Goal: Information Seeking & Learning: Learn about a topic

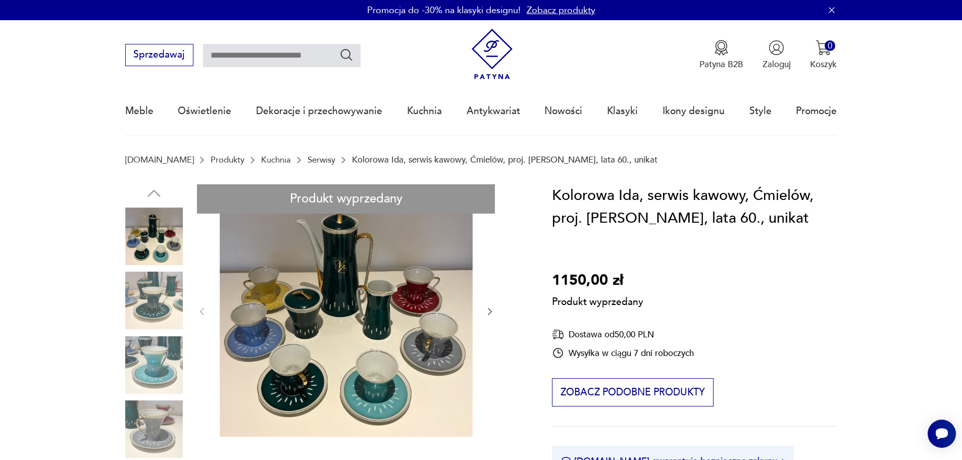
click at [251, 56] on input "text" at bounding box center [282, 55] width 158 height 23
type input "**********"
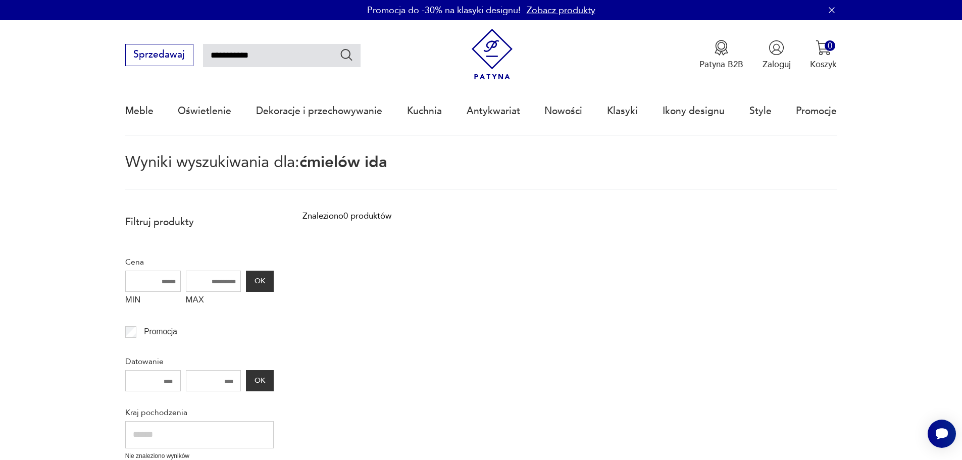
click at [343, 56] on icon "Szukaj" at bounding box center [346, 54] width 15 height 15
click at [294, 57] on input "**********" at bounding box center [282, 55] width 158 height 23
type input "*******"
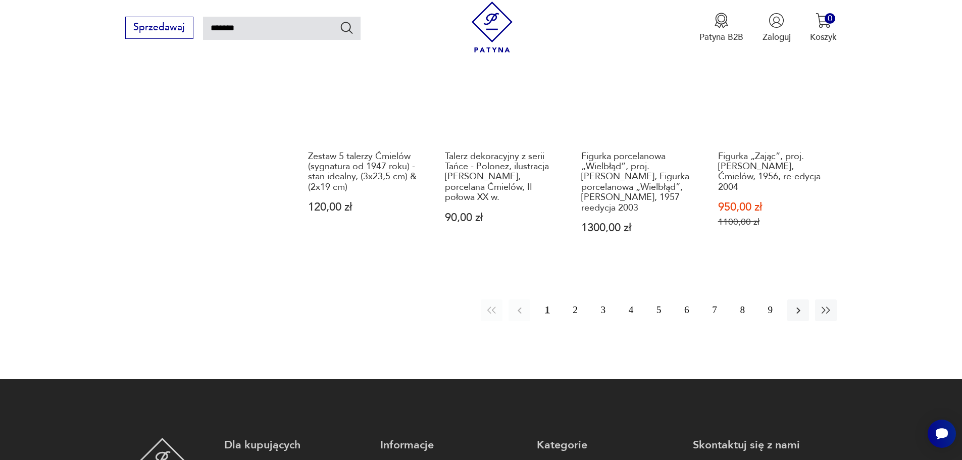
scroll to position [967, 0]
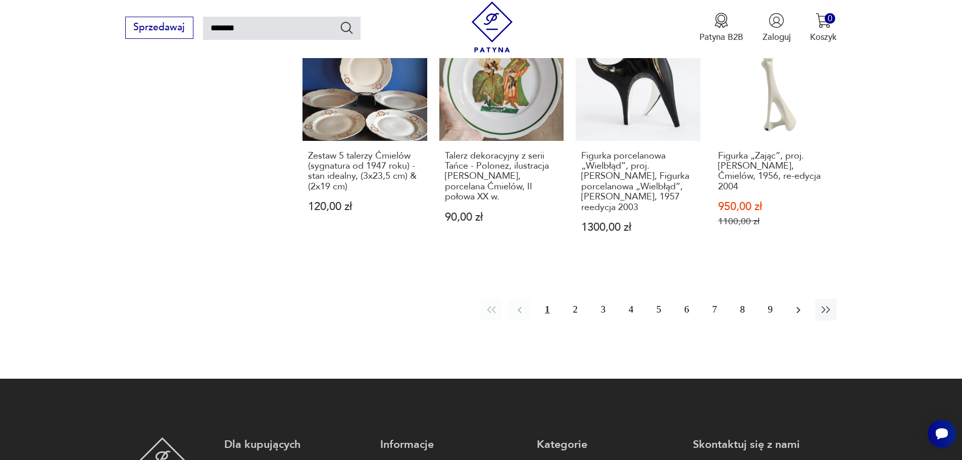
click at [797, 304] on icon "button" at bounding box center [799, 310] width 12 height 12
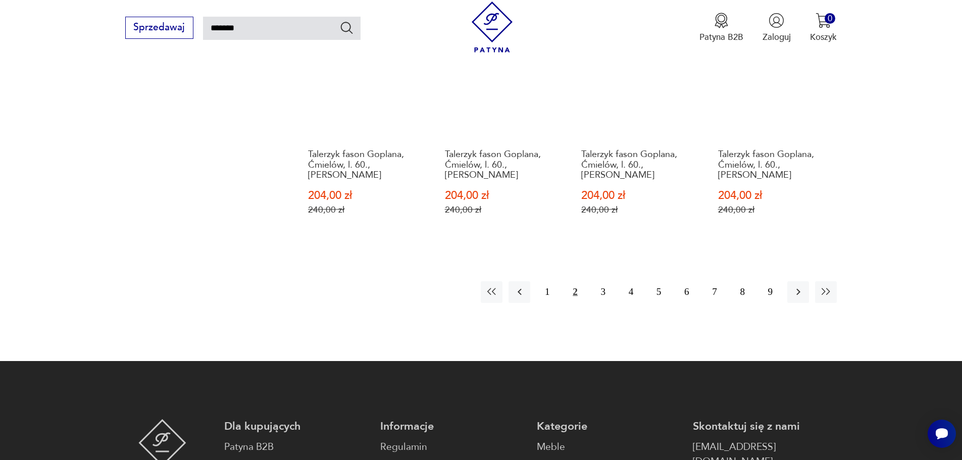
scroll to position [967, 0]
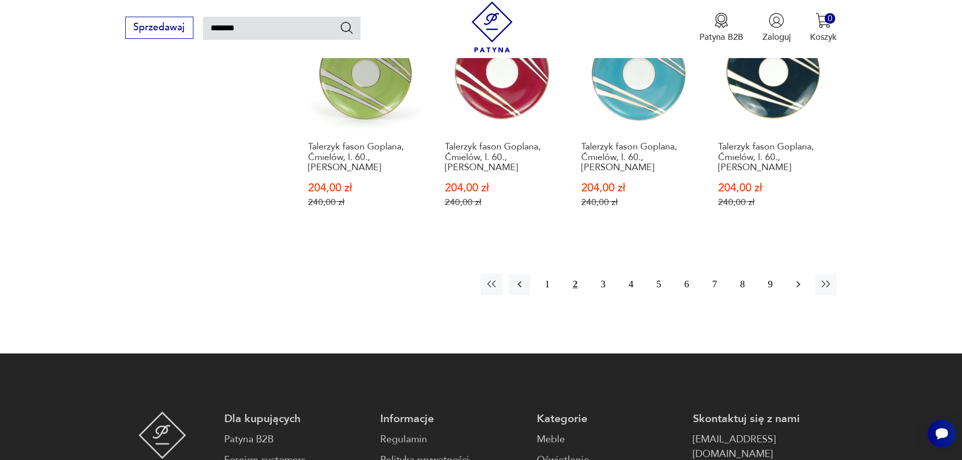
click at [797, 278] on icon "button" at bounding box center [799, 284] width 12 height 12
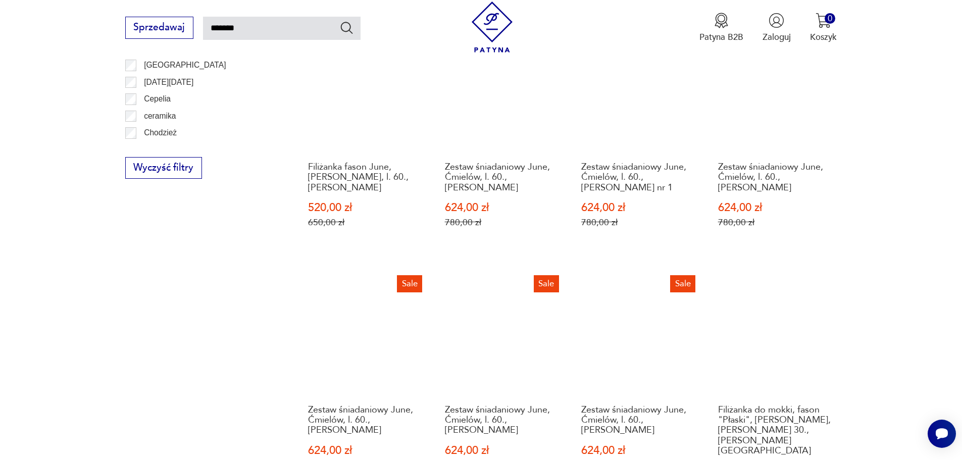
scroll to position [1068, 0]
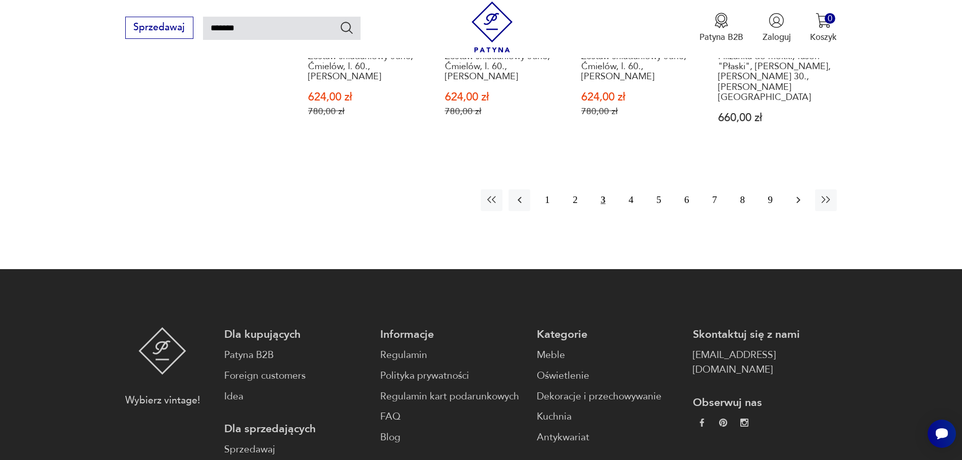
click at [796, 194] on icon "button" at bounding box center [799, 200] width 12 height 12
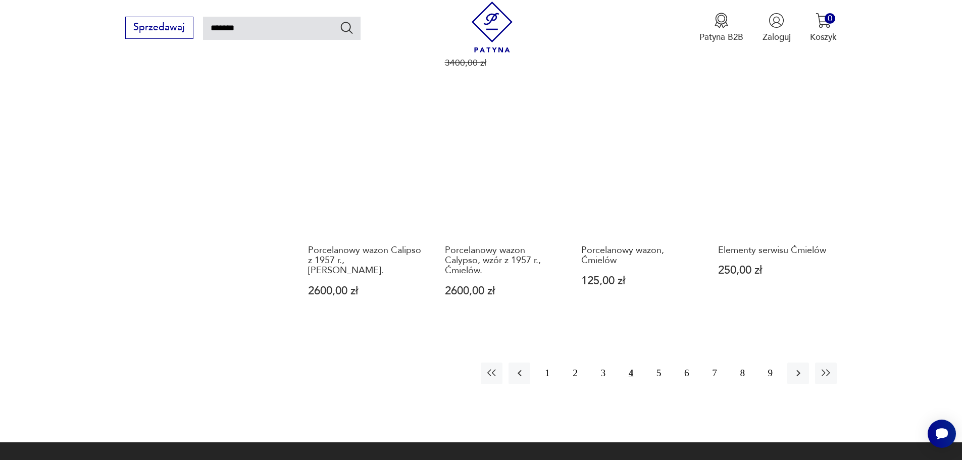
scroll to position [1068, 0]
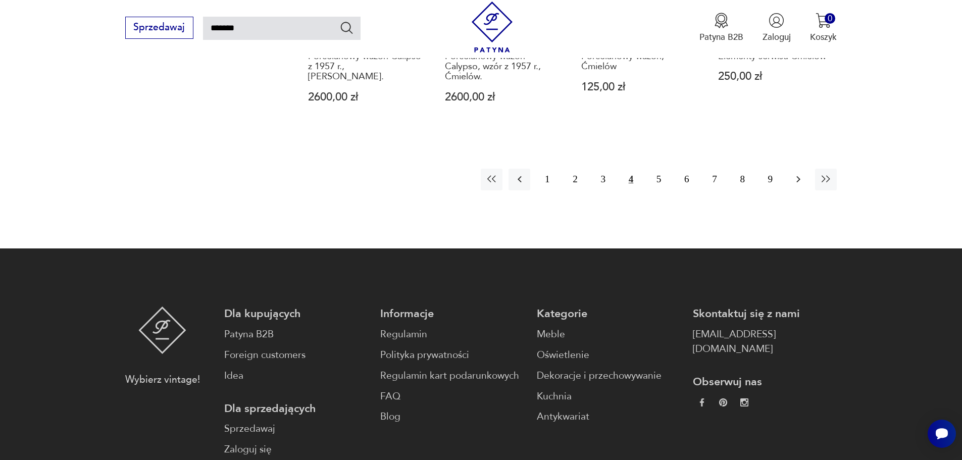
click at [795, 173] on icon "button" at bounding box center [799, 179] width 12 height 12
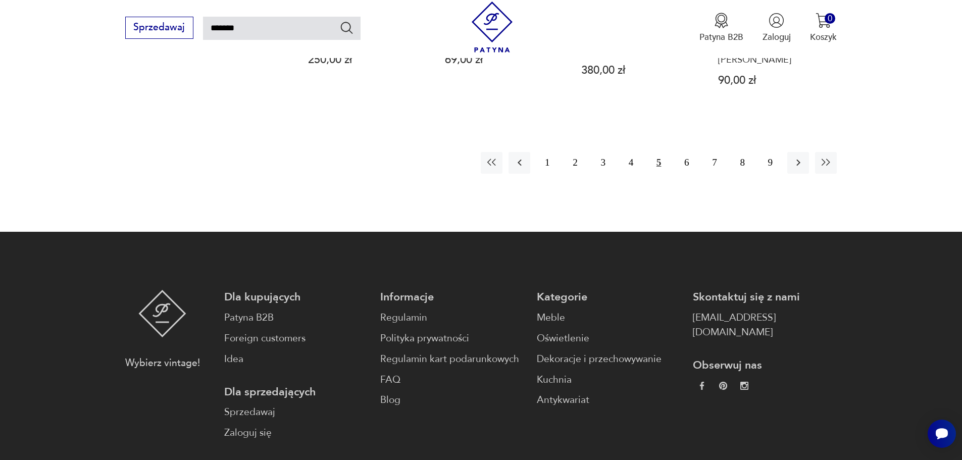
scroll to position [1119, 0]
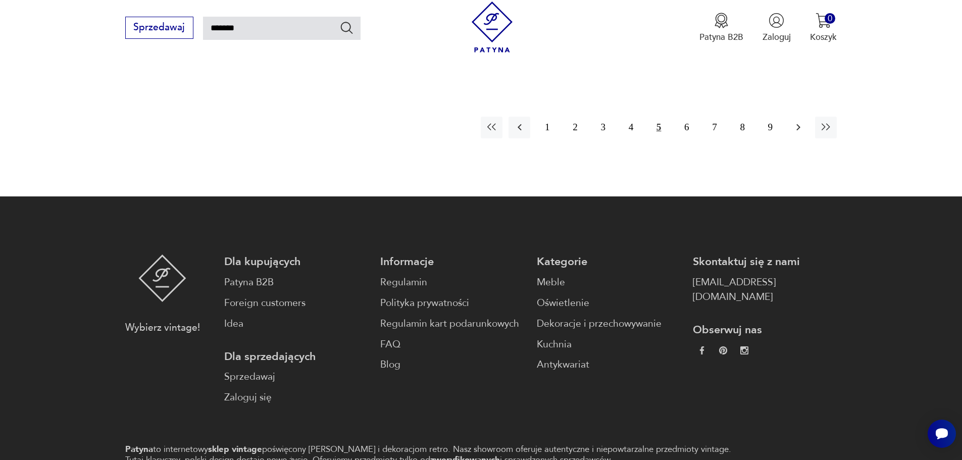
click at [794, 121] on icon "button" at bounding box center [799, 127] width 12 height 12
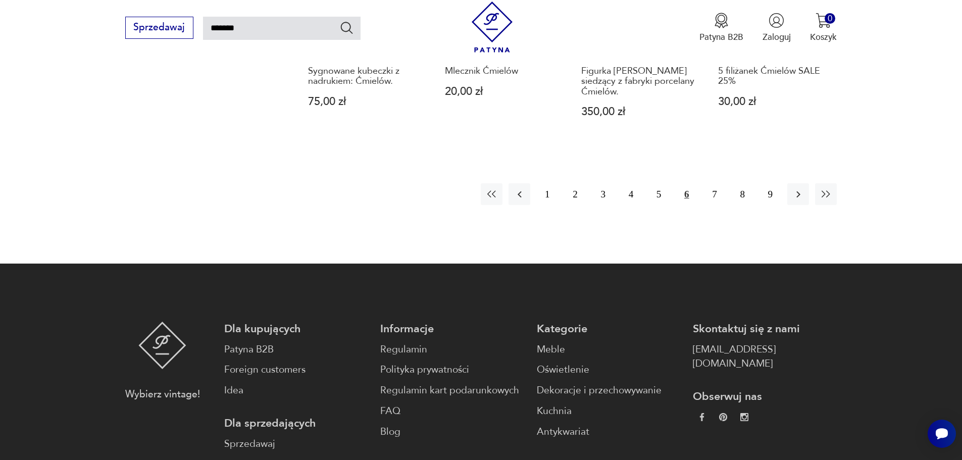
scroll to position [1018, 0]
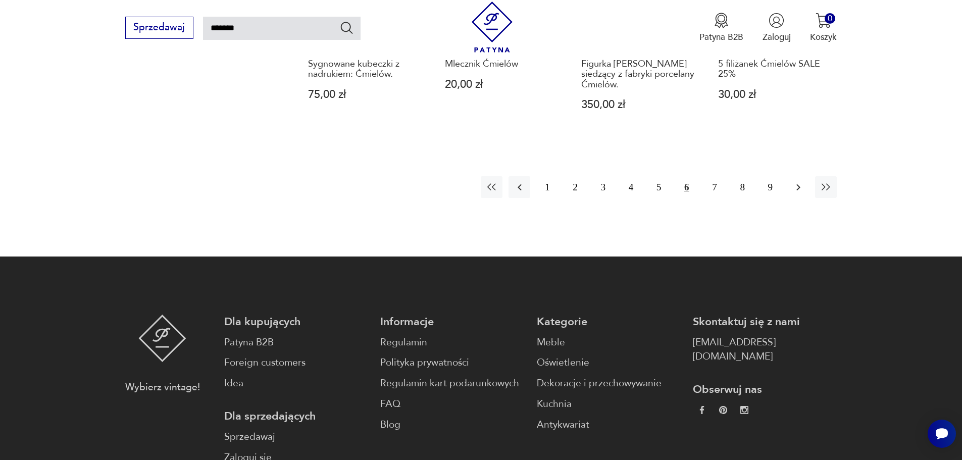
click at [797, 181] on icon "button" at bounding box center [799, 187] width 12 height 12
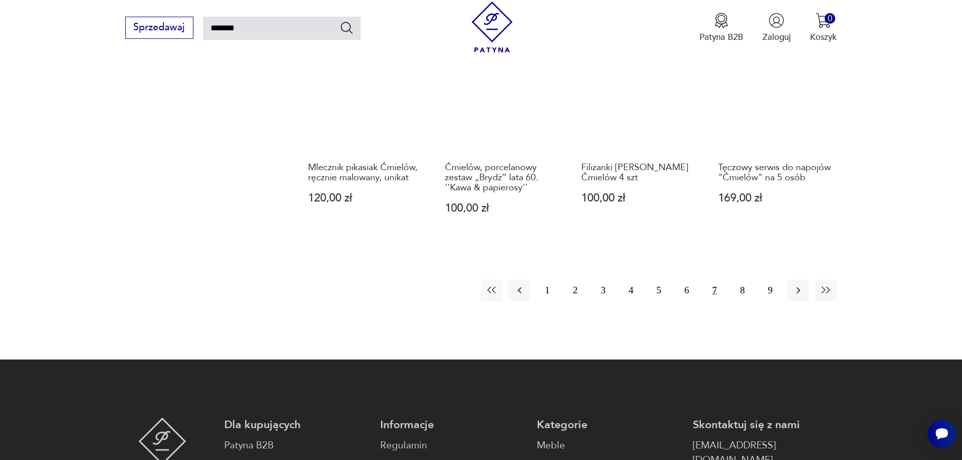
scroll to position [967, 0]
